Goal: Download file/media

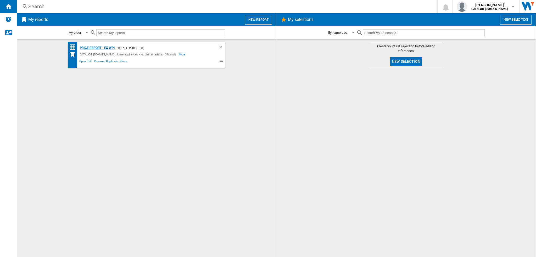
click at [106, 46] on div "Price Report - ex WPL" at bounding box center [97, 48] width 37 height 7
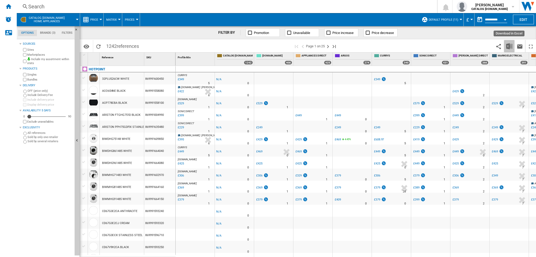
click at [513, 46] on button "Download in Excel" at bounding box center [509, 46] width 10 height 12
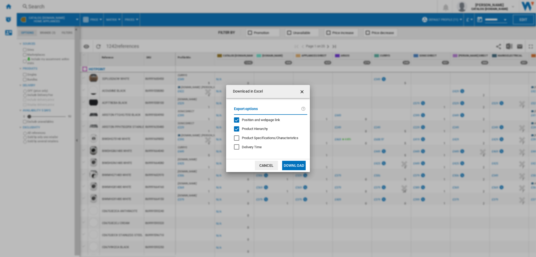
click at [245, 129] on span "Product Hierarchy" at bounding box center [255, 129] width 26 height 4
click at [292, 171] on md-dialog-actions "Cancel Download" at bounding box center [268, 165] width 84 height 13
click at [292, 169] on button "Download" at bounding box center [294, 165] width 24 height 9
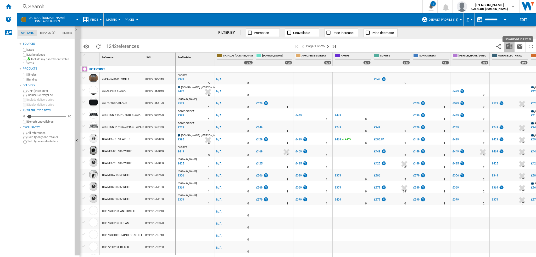
click at [511, 50] on button "Download in Excel" at bounding box center [509, 46] width 10 height 12
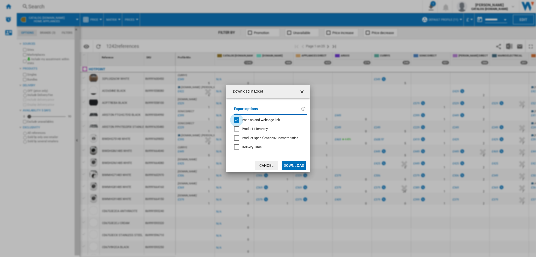
click at [237, 121] on div "Position and webpage link" at bounding box center [236, 120] width 5 height 5
click at [237, 127] on div "Product Hierarchy" at bounding box center [236, 128] width 5 height 5
click at [291, 168] on button "Download" at bounding box center [294, 165] width 24 height 9
